Goal: Task Accomplishment & Management: Use online tool/utility

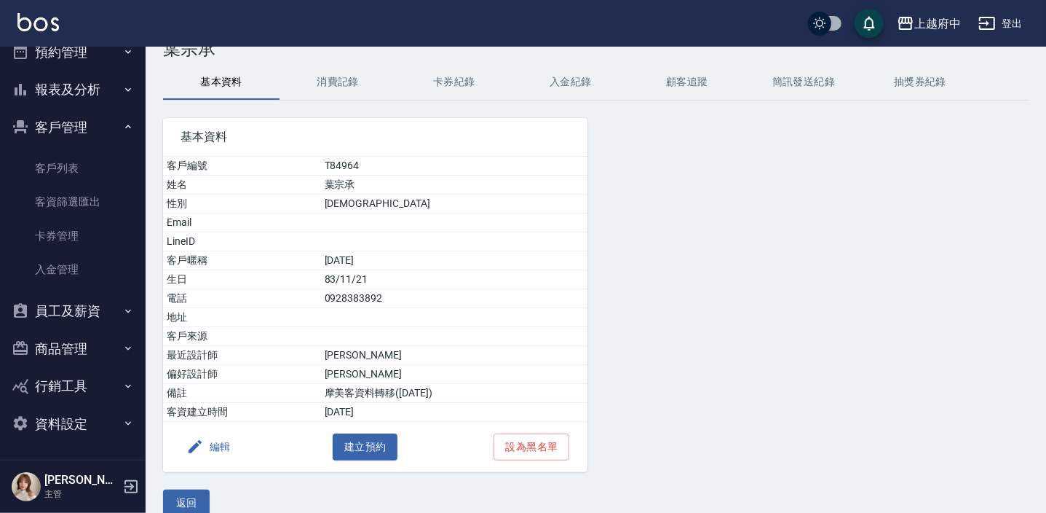
scroll to position [60, 0]
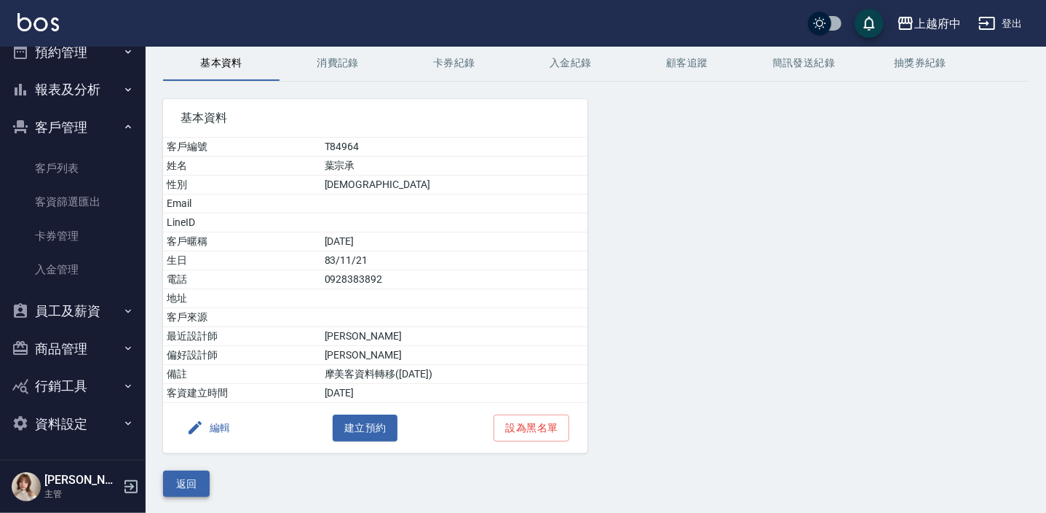
click at [195, 484] on button "返回" at bounding box center [186, 483] width 47 height 27
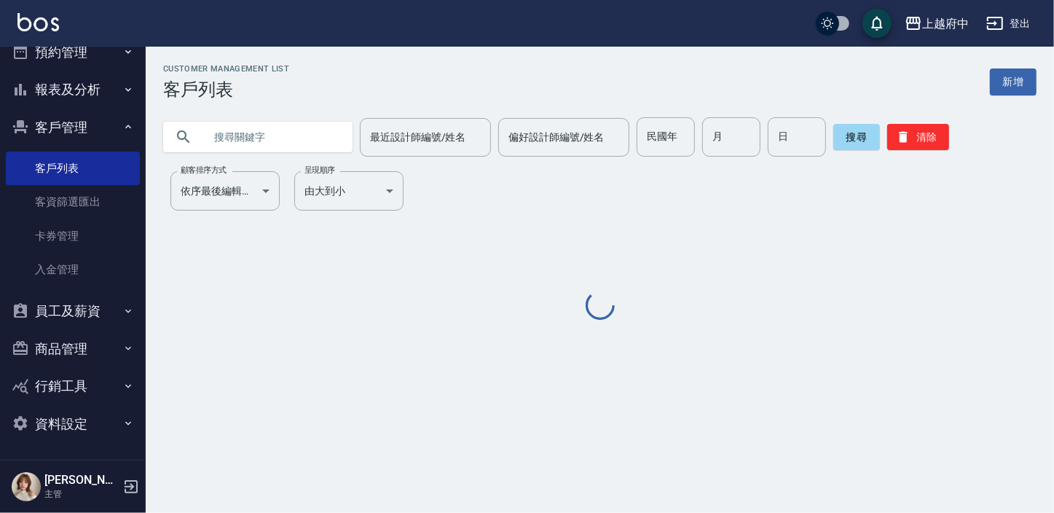
click at [238, 125] on input "text" at bounding box center [272, 136] width 137 height 39
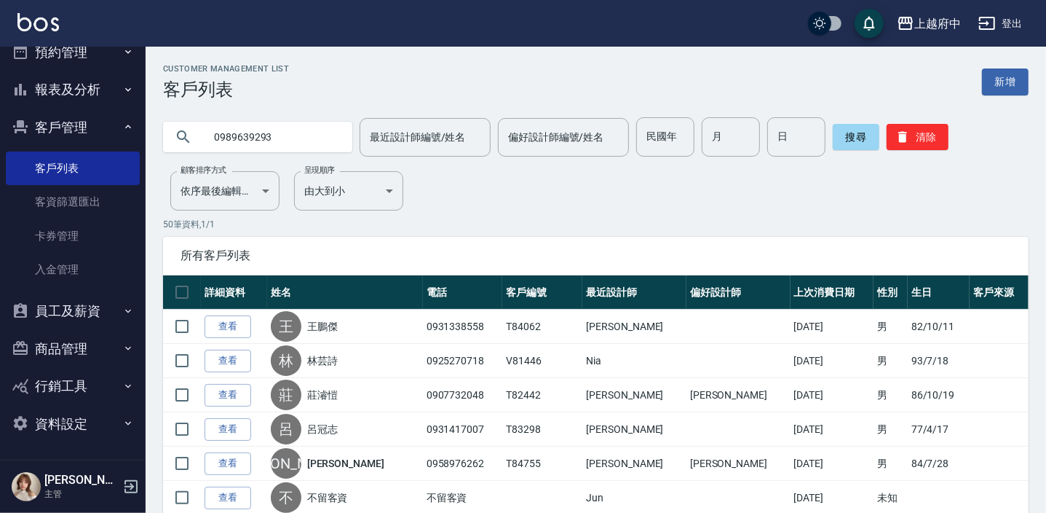
type input "0989639293"
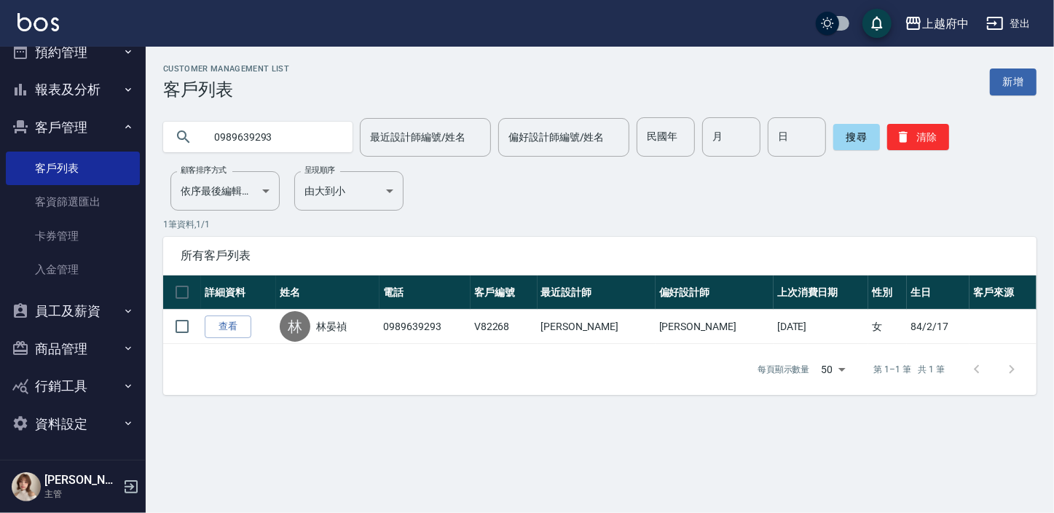
click at [221, 320] on link "查看" at bounding box center [228, 326] width 47 height 23
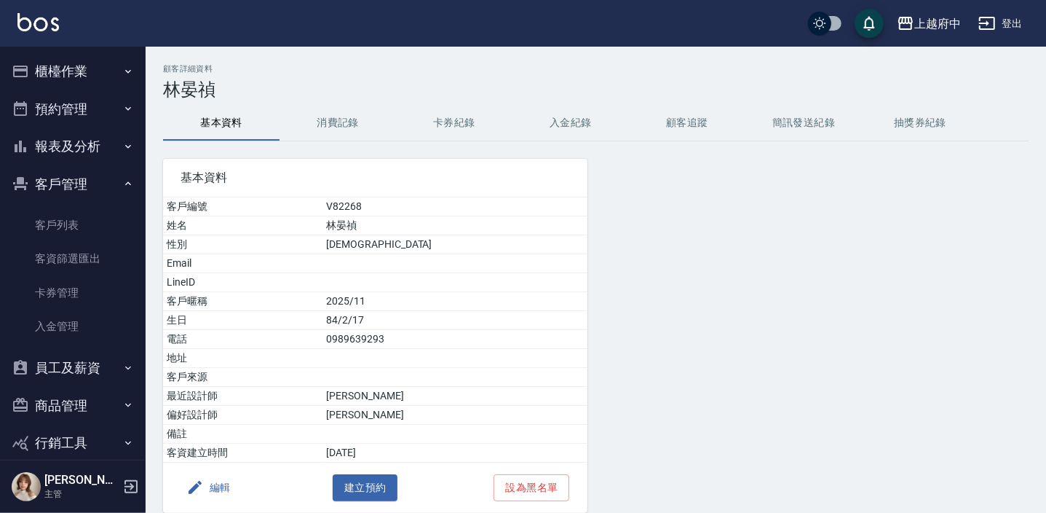
click at [52, 61] on button "櫃檯作業" at bounding box center [73, 71] width 134 height 38
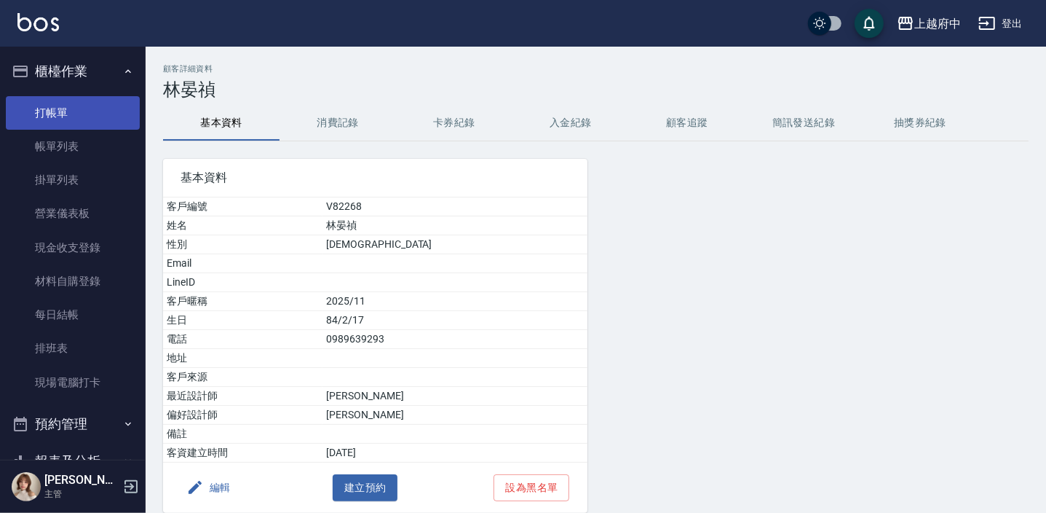
click at [63, 112] on link "打帳單" at bounding box center [73, 112] width 134 height 33
